Goal: Task Accomplishment & Management: Manage account settings

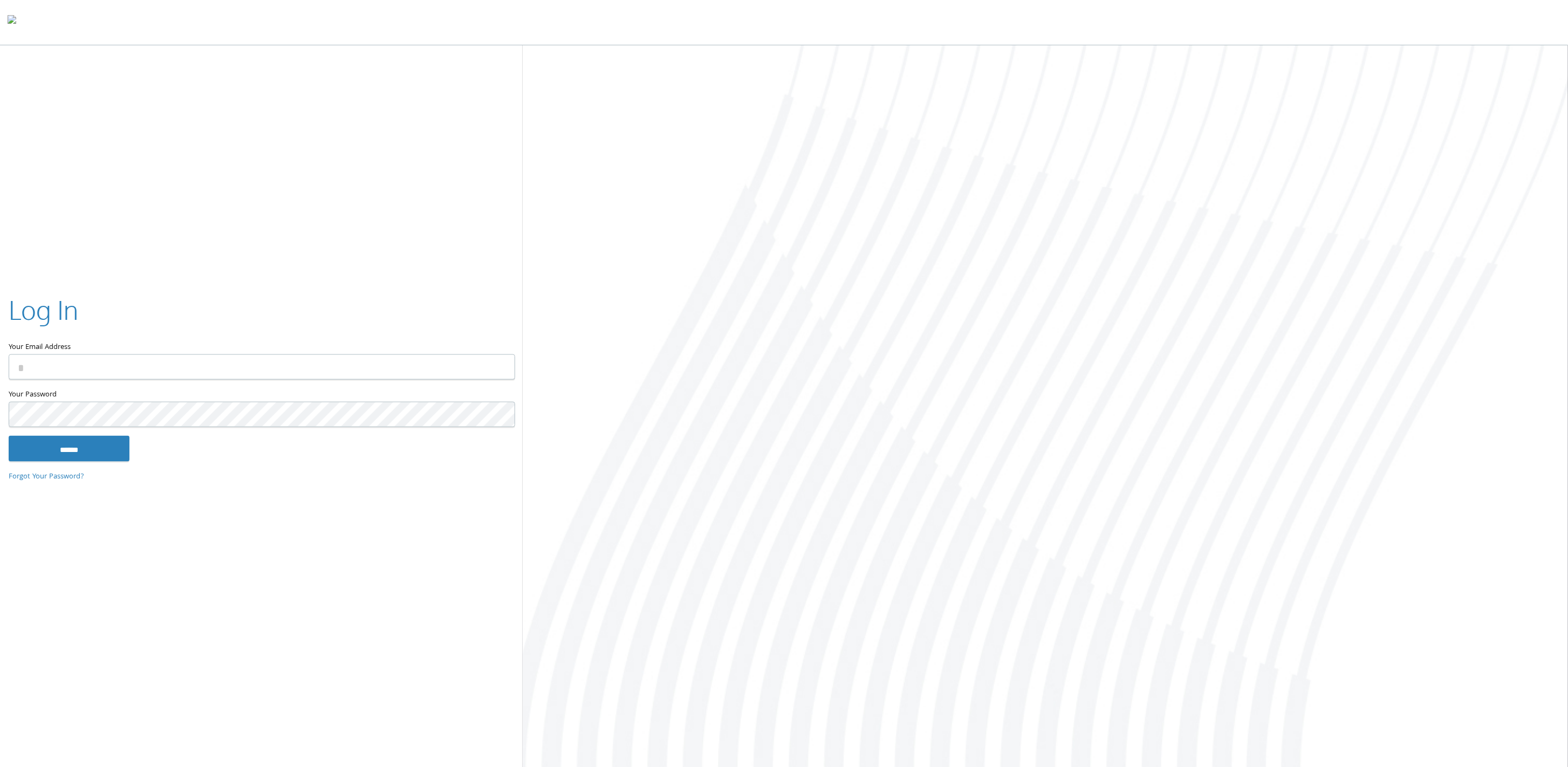
click at [136, 372] on input "Your Email Address" at bounding box center [262, 367] width 506 height 26
type input "**********"
click at [69, 451] on input "******" at bounding box center [69, 448] width 121 height 26
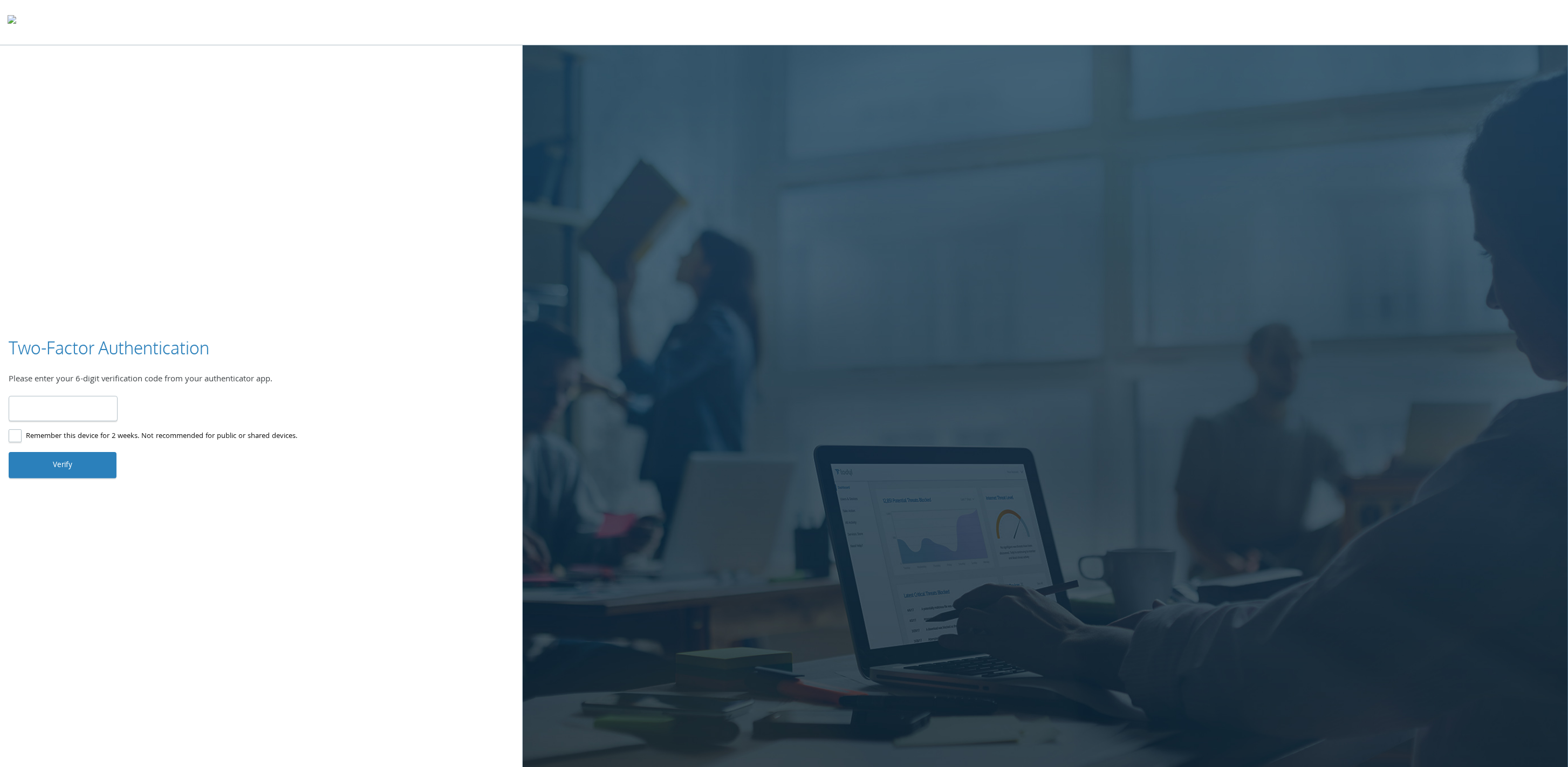
type input "******"
